Goal: Information Seeking & Learning: Learn about a topic

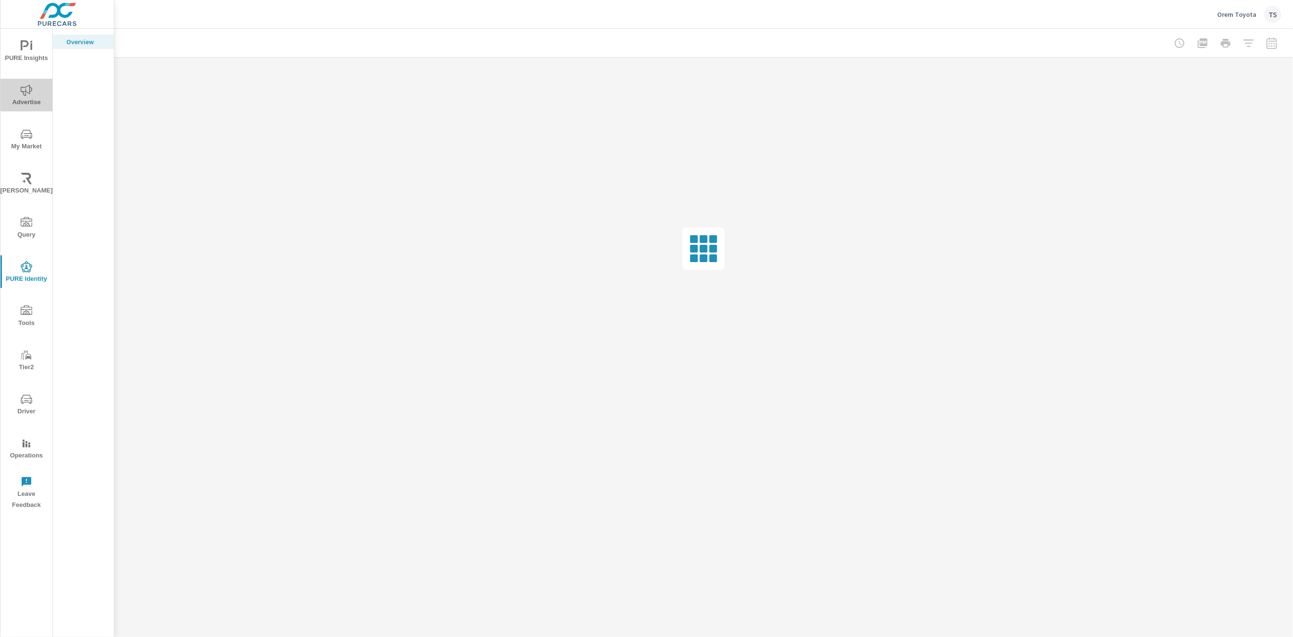
click at [22, 89] on icon "nav menu" at bounding box center [27, 91] width 12 height 12
click at [74, 287] on p "Website Analytics" at bounding box center [86, 286] width 40 height 19
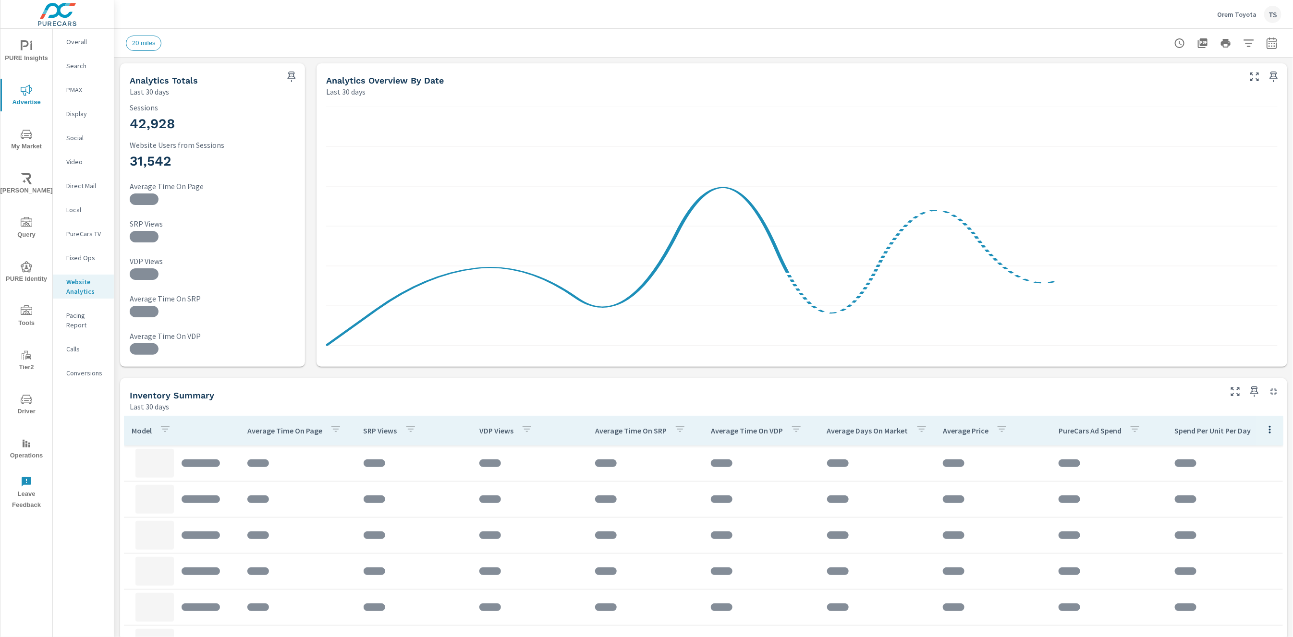
scroll to position [504, 0]
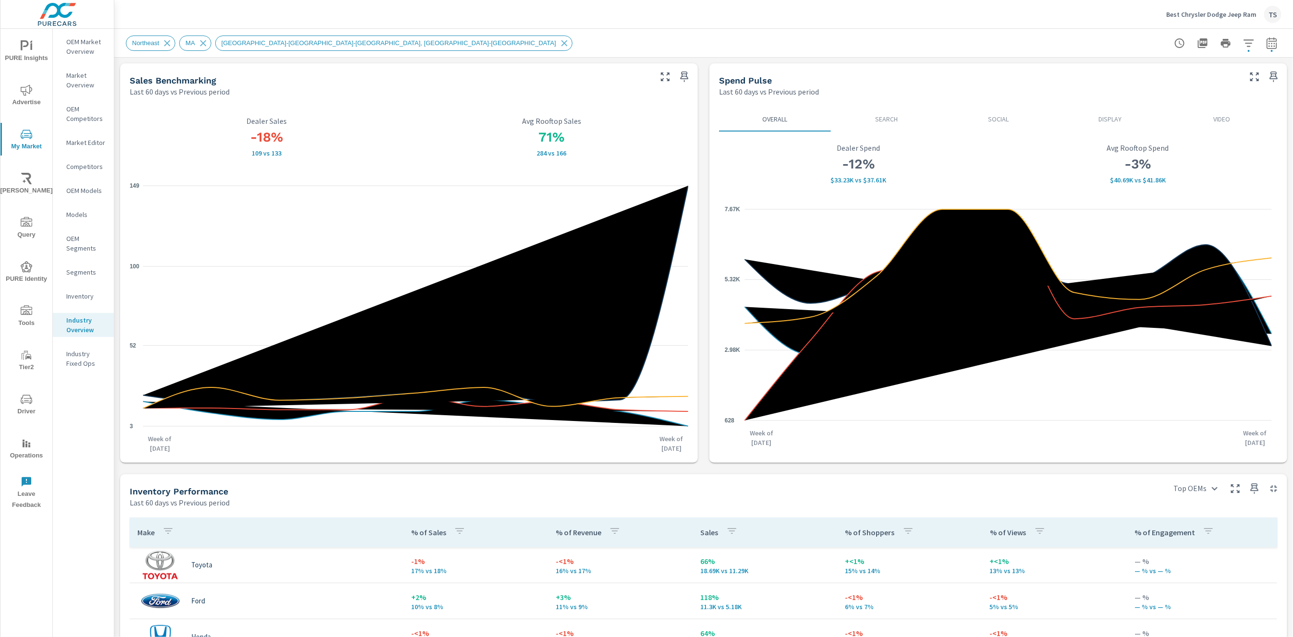
scroll to position [448, 0]
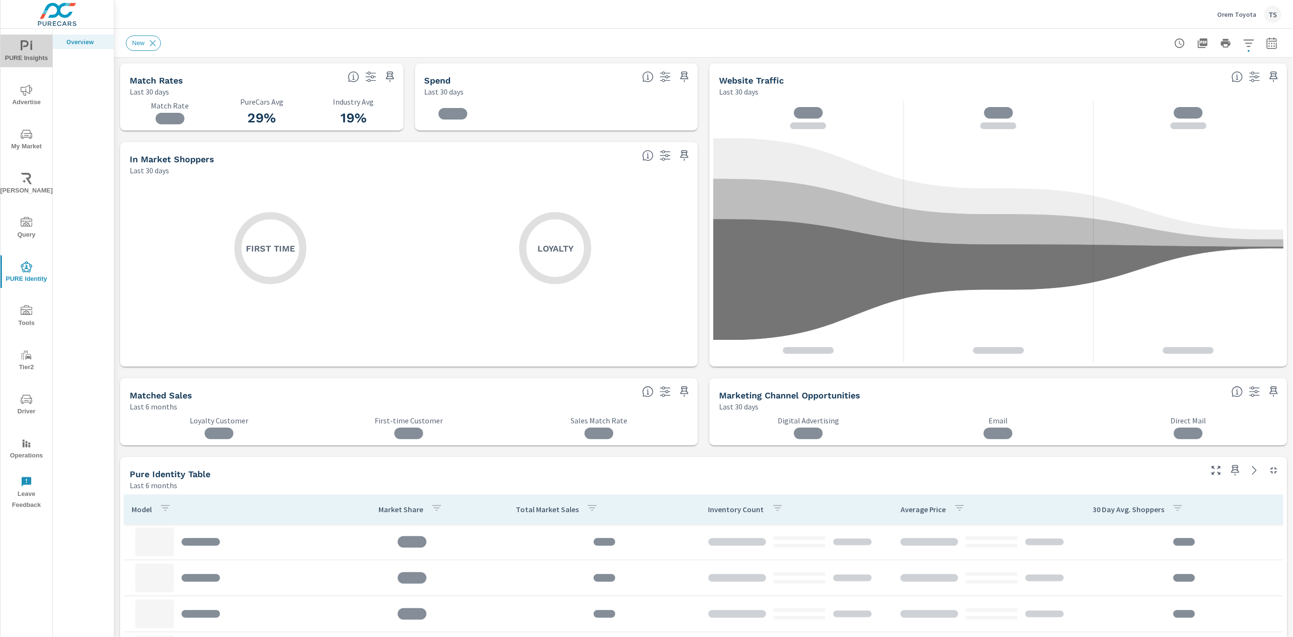
click at [17, 40] on span "PURE Insights" at bounding box center [26, 52] width 46 height 24
